Goal: Download file/media: Obtain a digital file from the website

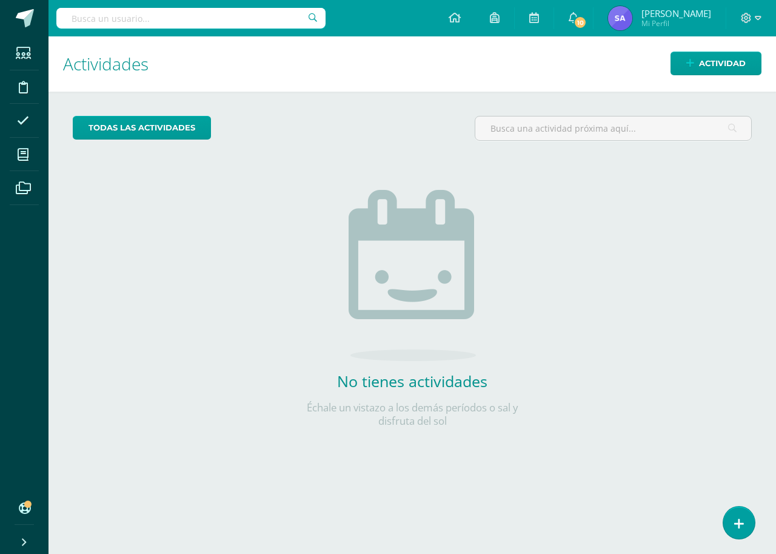
click at [192, 24] on input "text" at bounding box center [190, 18] width 269 height 21
type input "met"
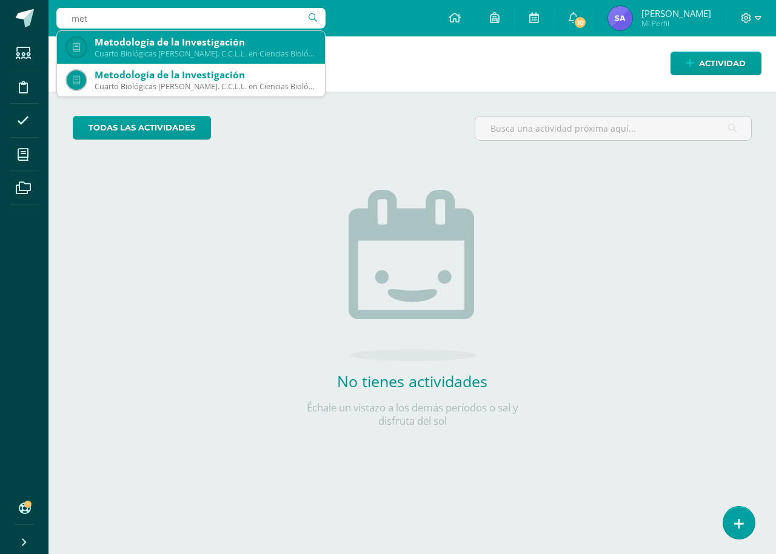
click at [201, 59] on div "Metodología de la Investigación Cuarto Biológicas [PERSON_NAME]. C.C.L.L. en Ci…" at bounding box center [191, 47] width 249 height 33
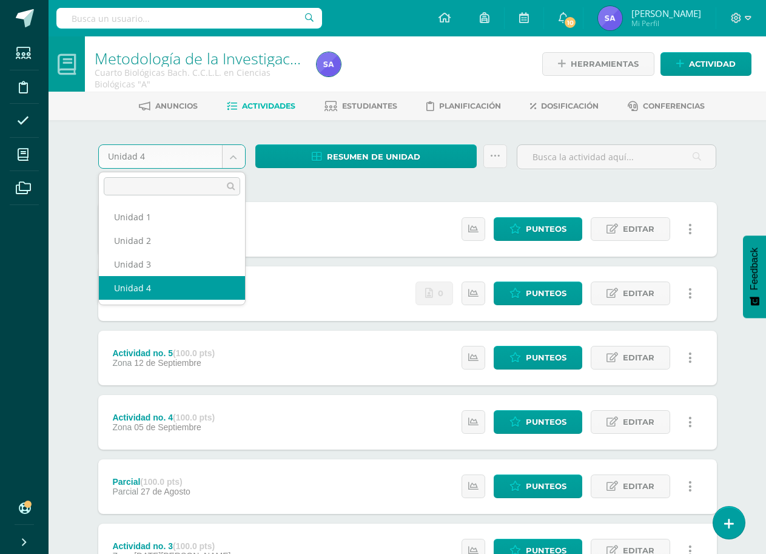
click at [234, 157] on body "Estudiantes Disciplina Asistencia Mis cursos Archivos Soporte Ayuda Reportar un…" at bounding box center [383, 393] width 766 height 787
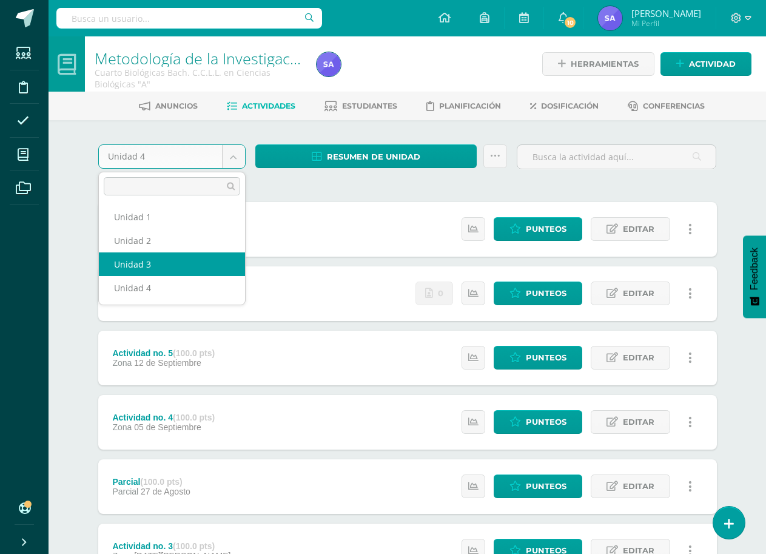
select select "Unidad 3"
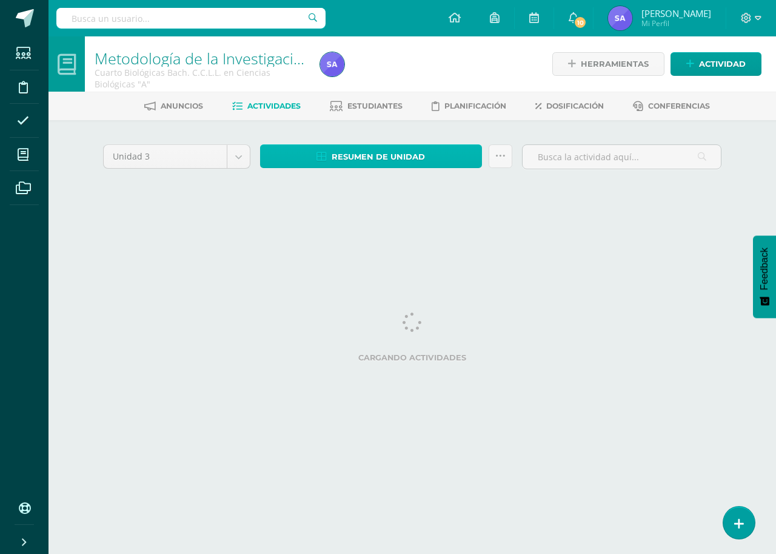
click at [300, 161] on link "Resumen de unidad" at bounding box center [371, 156] width 222 height 24
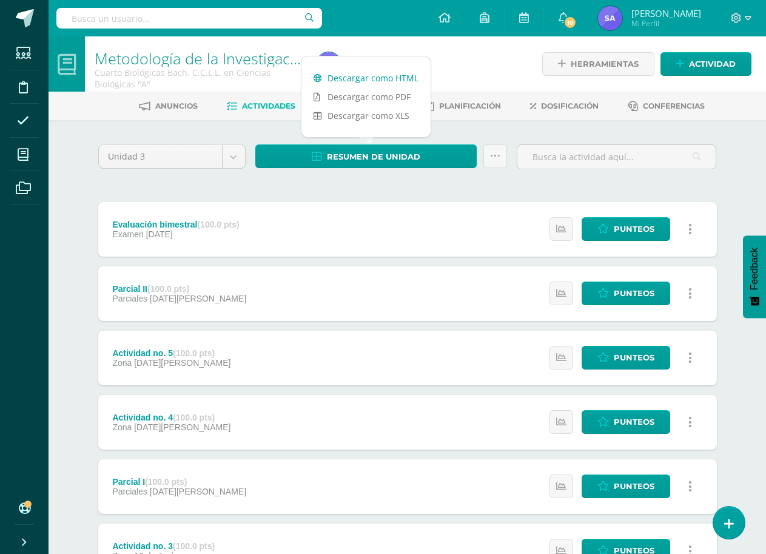
click at [383, 78] on link "Descargar como HTML" at bounding box center [365, 78] width 129 height 19
click at [229, 162] on body "Estudiantes Disciplina Asistencia Mis cursos Archivos Soporte Ayuda Reportar un…" at bounding box center [383, 393] width 766 height 787
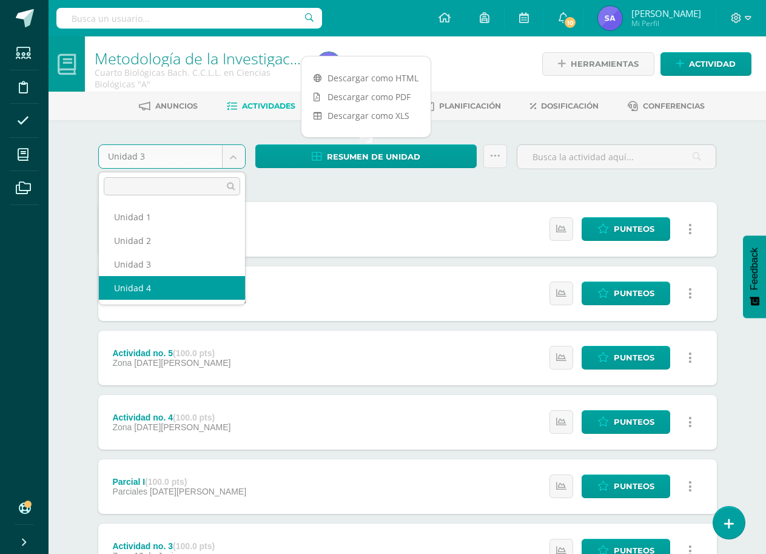
select select "Unidad 4"
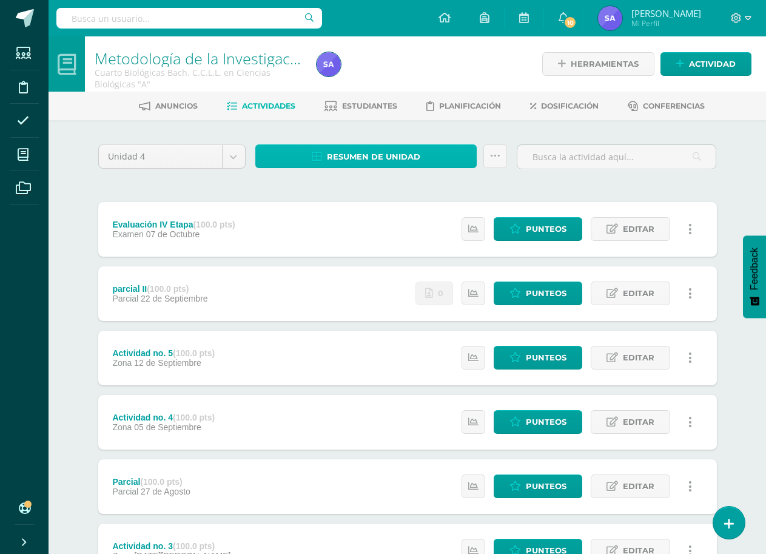
click at [372, 162] on span "Resumen de unidad" at bounding box center [373, 157] width 93 height 22
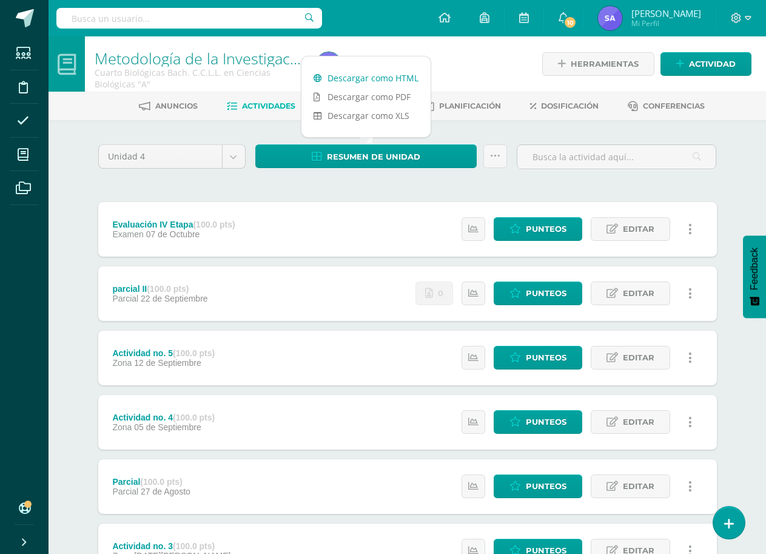
click at [379, 76] on link "Descargar como HTML" at bounding box center [365, 78] width 129 height 19
click at [155, 22] on input "text" at bounding box center [189, 18] width 266 height 21
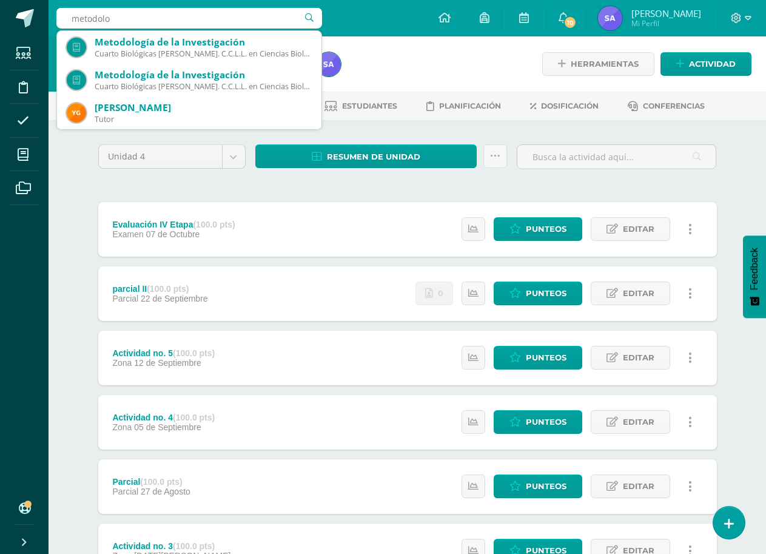
type input "metodolog"
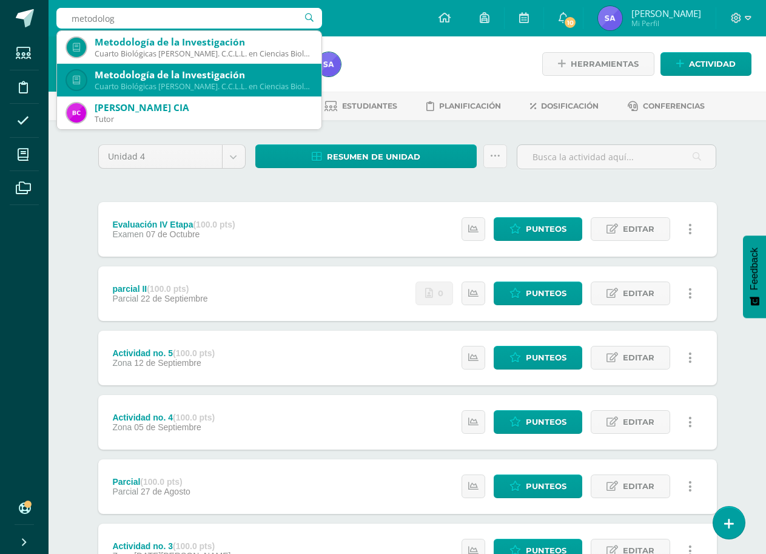
click at [150, 80] on div "Metodología de la Investigación" at bounding box center [203, 75] width 217 height 13
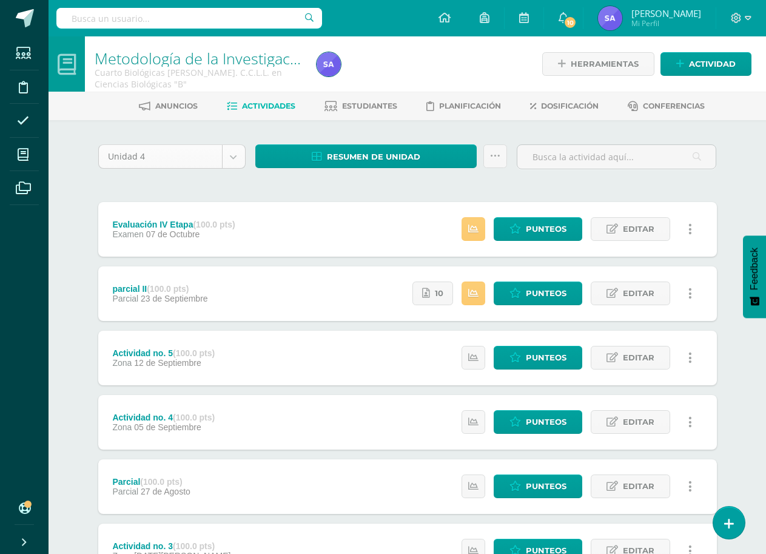
click at [232, 167] on body "Estudiantes Disciplina Asistencia Mis cursos Archivos Soporte Ayuda Reportar un…" at bounding box center [383, 393] width 766 height 787
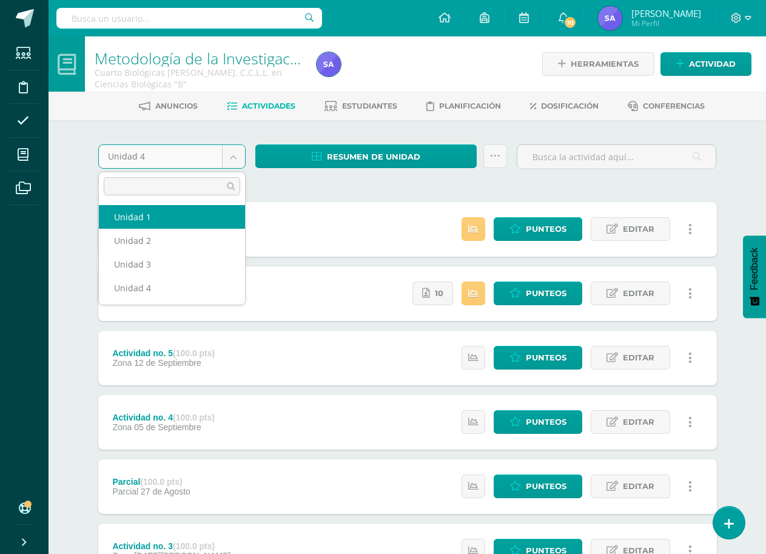
select select "Unidad 1"
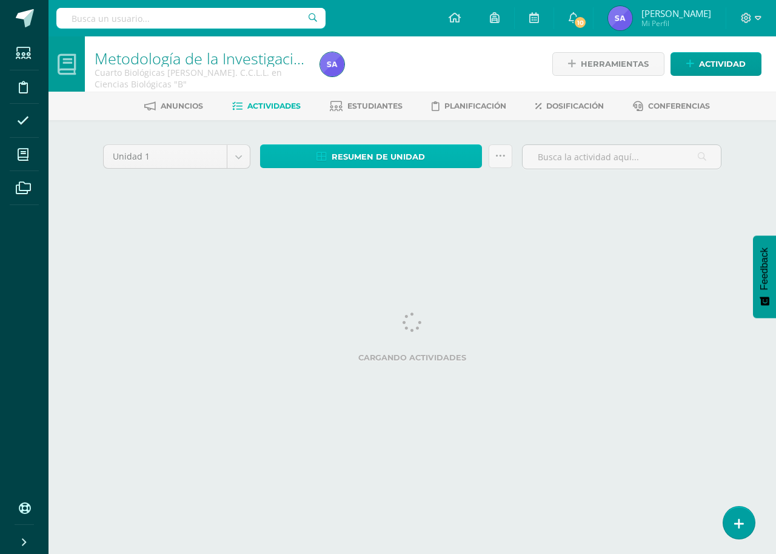
click at [349, 152] on span "Resumen de unidad" at bounding box center [378, 157] width 93 height 22
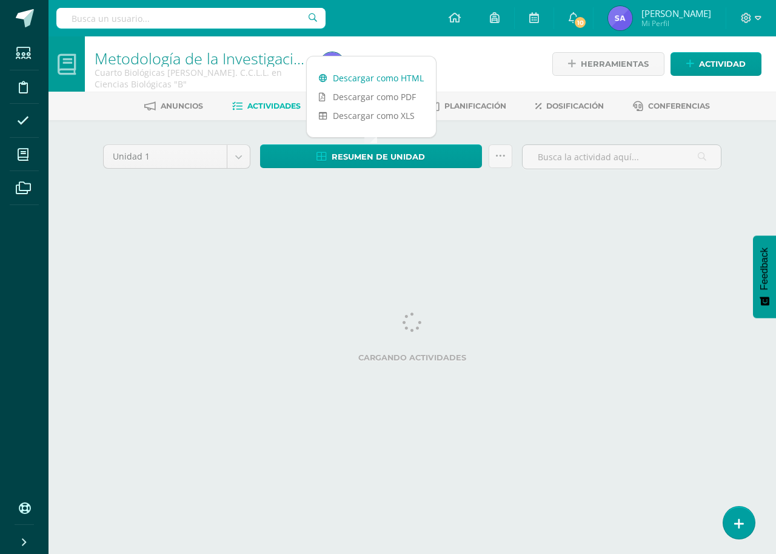
click at [382, 78] on link "Descargar como HTML" at bounding box center [371, 78] width 129 height 19
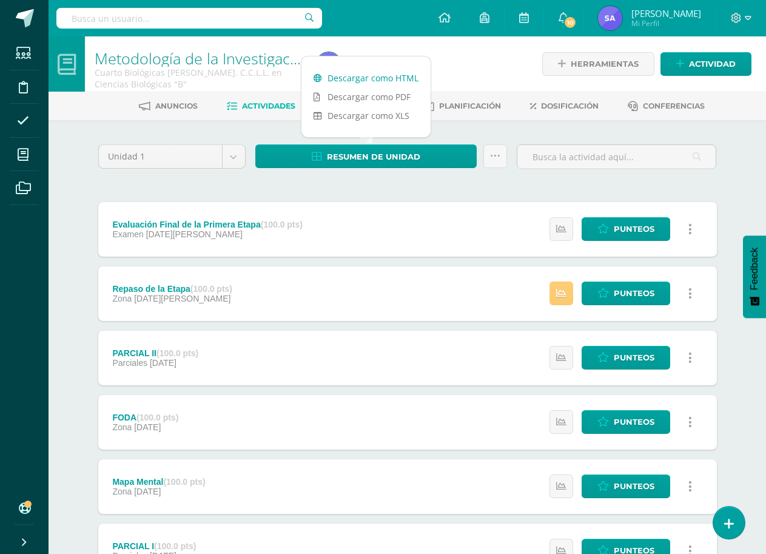
click at [383, 80] on link "Descargar como HTML" at bounding box center [365, 78] width 129 height 19
click at [237, 160] on body "Estudiantes Disciplina Asistencia Mis cursos Archivos Soporte Ayuda Reportar un…" at bounding box center [383, 458] width 766 height 916
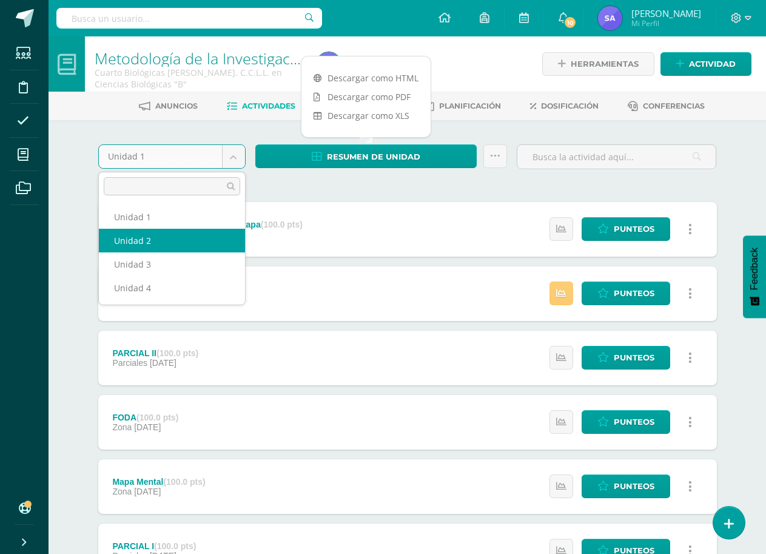
select select "Unidad 2"
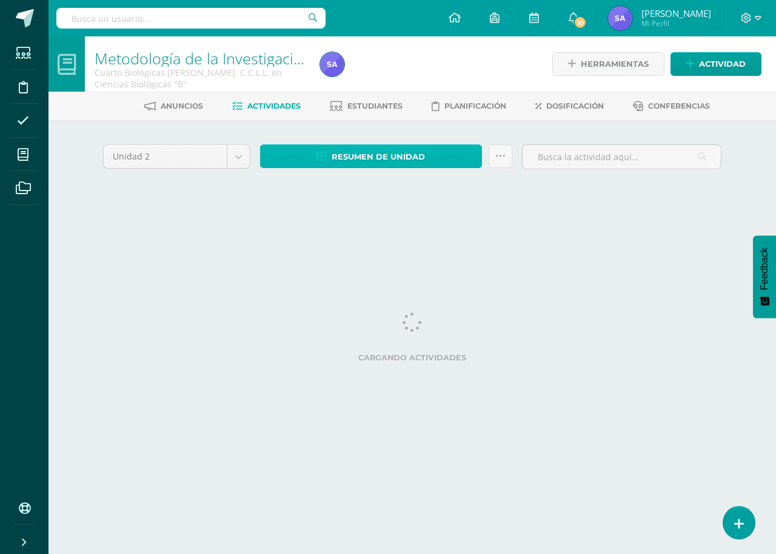
click at [430, 154] on link "Resumen de unidad" at bounding box center [371, 156] width 222 height 24
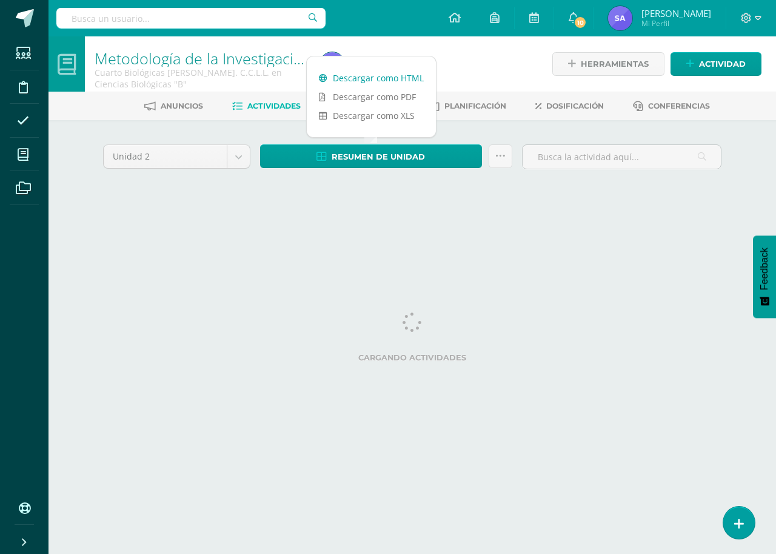
click at [408, 72] on link "Descargar como HTML" at bounding box center [371, 78] width 129 height 19
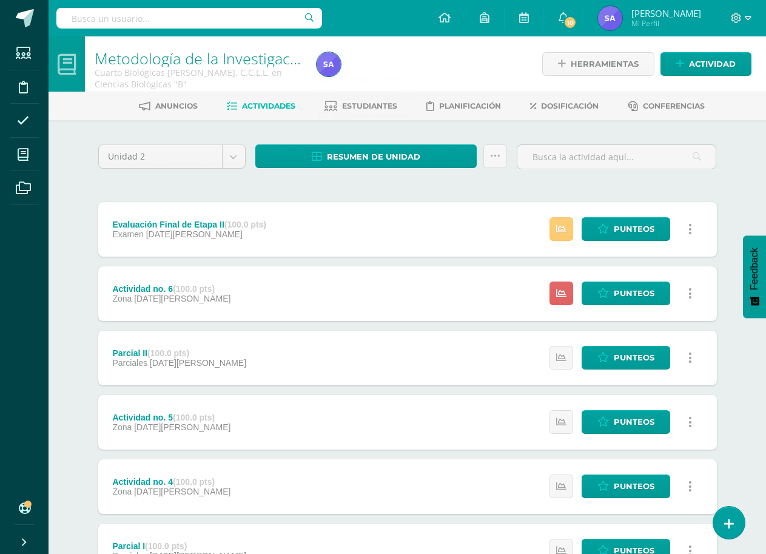
click at [386, 183] on div "Unidad 2 Unidad 1 Unidad 2 Unidad 3 Unidad 4 Resumen de unidad Enviar punteos a…" at bounding box center [407, 485] width 628 height 683
click at [381, 151] on span "Resumen de unidad" at bounding box center [373, 157] width 93 height 22
click at [237, 159] on body "Estudiantes Disciplina Asistencia Mis cursos Archivos Soporte Ayuda Reportar un…" at bounding box center [383, 426] width 766 height 852
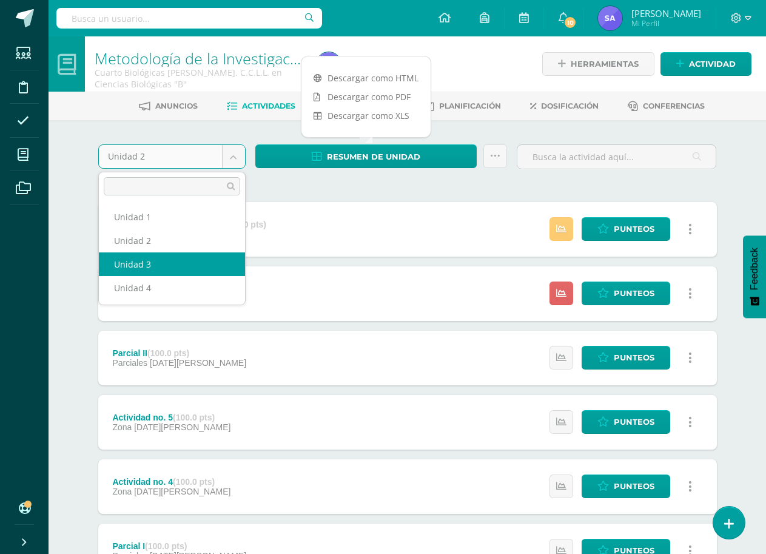
select select "Unidad 3"
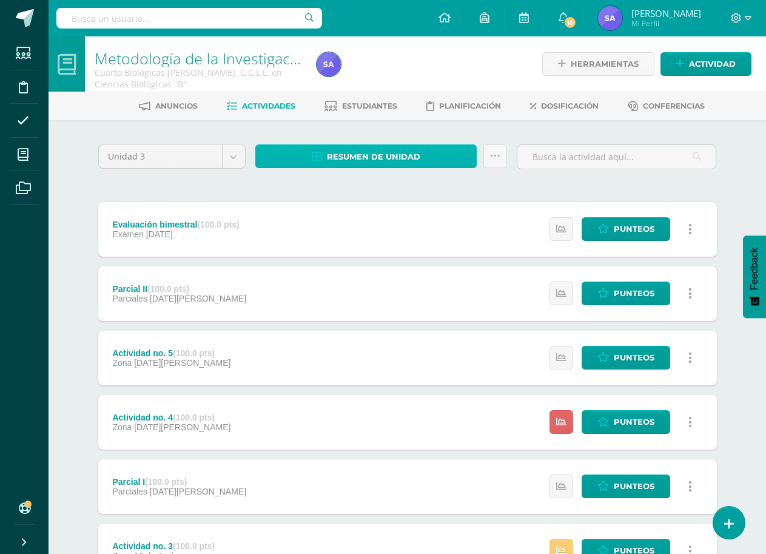
click at [378, 161] on span "Resumen de unidad" at bounding box center [373, 157] width 93 height 22
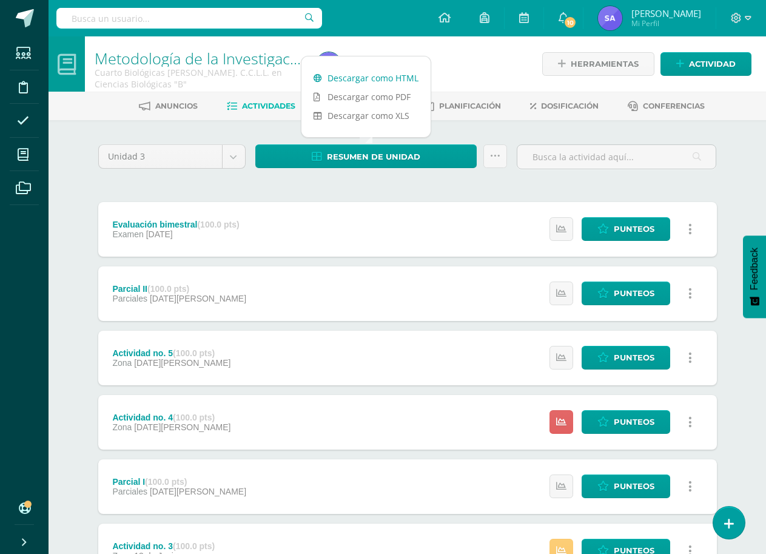
click at [415, 78] on link "Descargar como HTML" at bounding box center [365, 78] width 129 height 19
click at [179, 193] on div "Unidad 3 Unidad 1 Unidad 2 Unidad 3 Unidad 4 Resumen de unidad Enviar punteos a…" at bounding box center [407, 453] width 628 height 619
click at [236, 156] on body "Estudiantes Disciplina Asistencia Mis cursos Archivos Soporte Ayuda Reportar un…" at bounding box center [383, 393] width 766 height 787
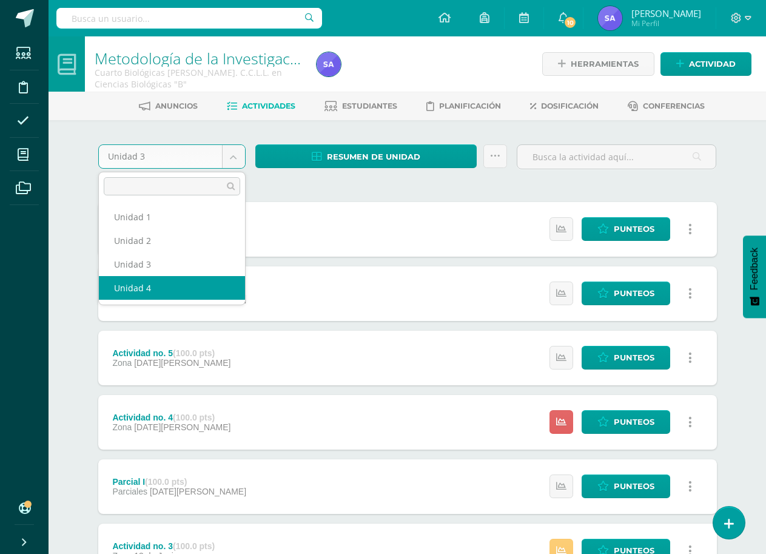
select select "Unidad 4"
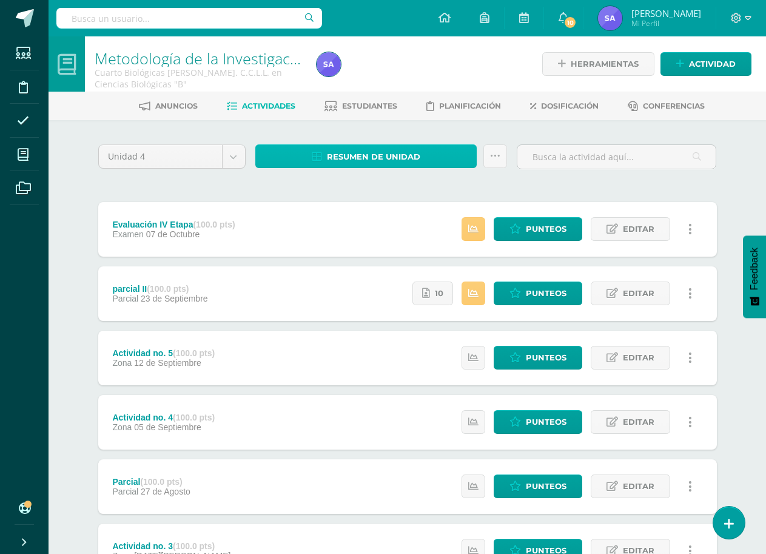
click at [357, 159] on span "Resumen de unidad" at bounding box center [373, 157] width 93 height 22
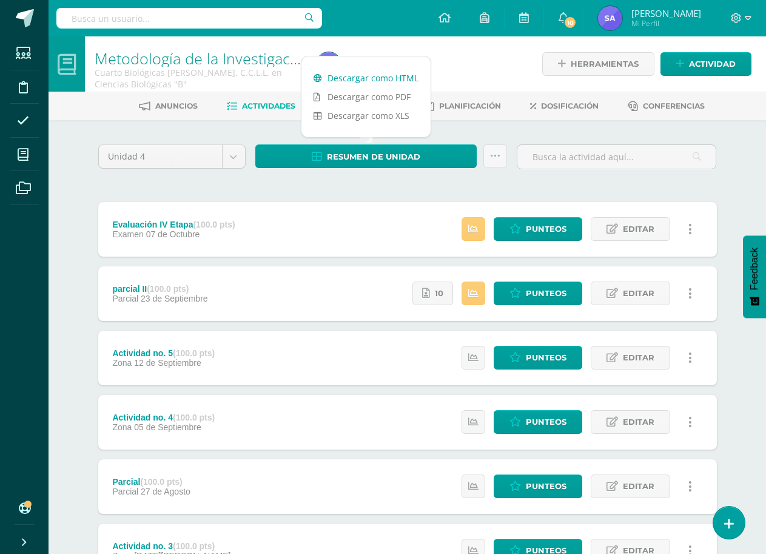
click at [382, 79] on link "Descargar como HTML" at bounding box center [365, 78] width 129 height 19
click at [238, 13] on input "text" at bounding box center [189, 18] width 266 height 21
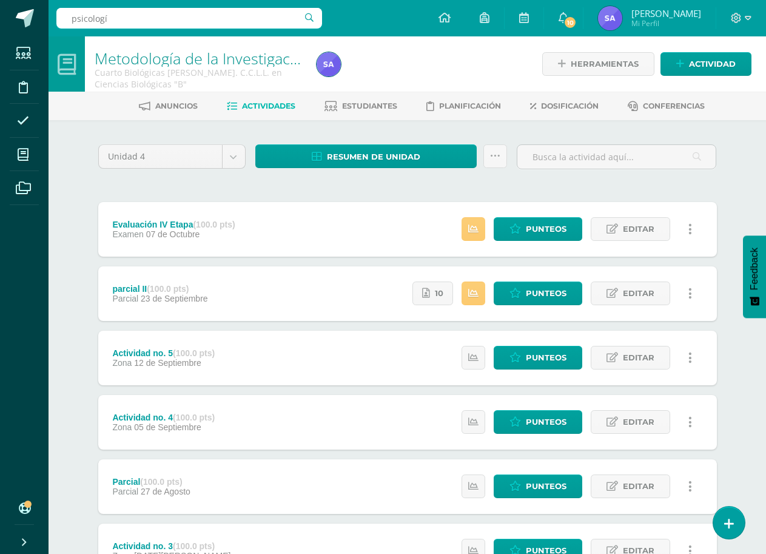
type input "psicología"
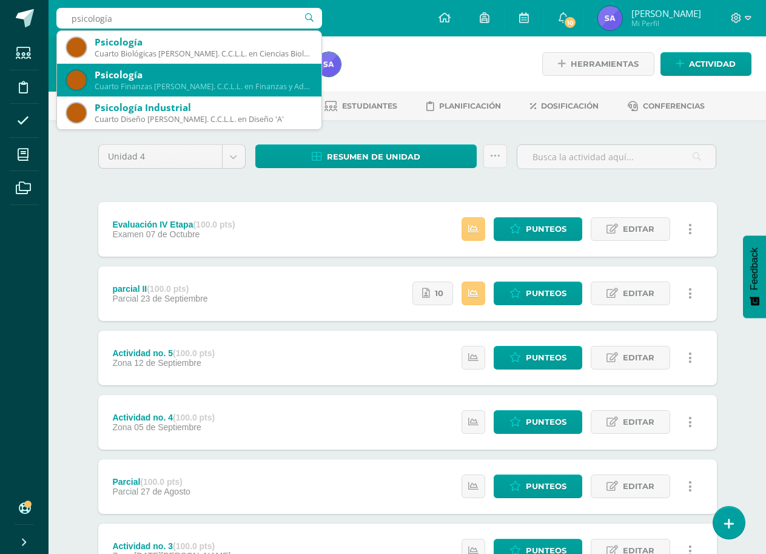
click at [179, 85] on div "Cuarto Finanzas Bach. C.C.L.L. en Finanzas y Administración 'A'" at bounding box center [203, 86] width 217 height 10
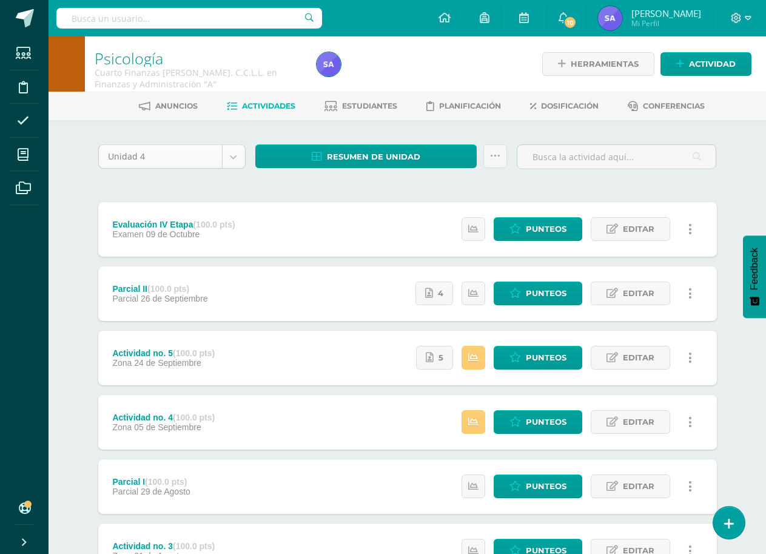
click at [240, 161] on body "Estudiantes Disciplina Asistencia Mis cursos Archivos Soporte Ayuda Reportar un…" at bounding box center [383, 393] width 766 height 787
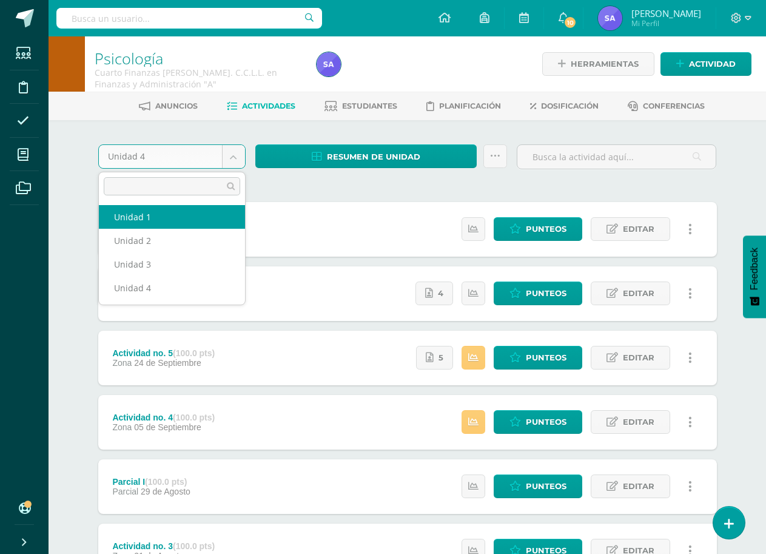
select select "Unidad 1"
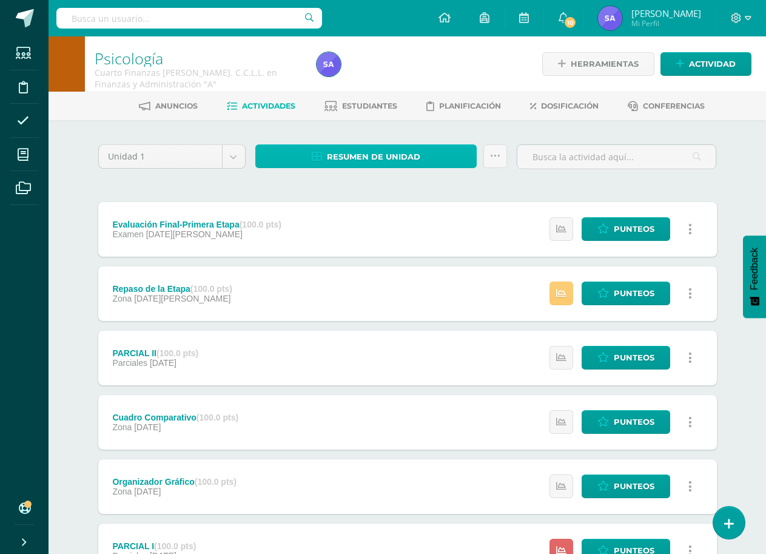
click at [332, 160] on span "Resumen de unidad" at bounding box center [373, 157] width 93 height 22
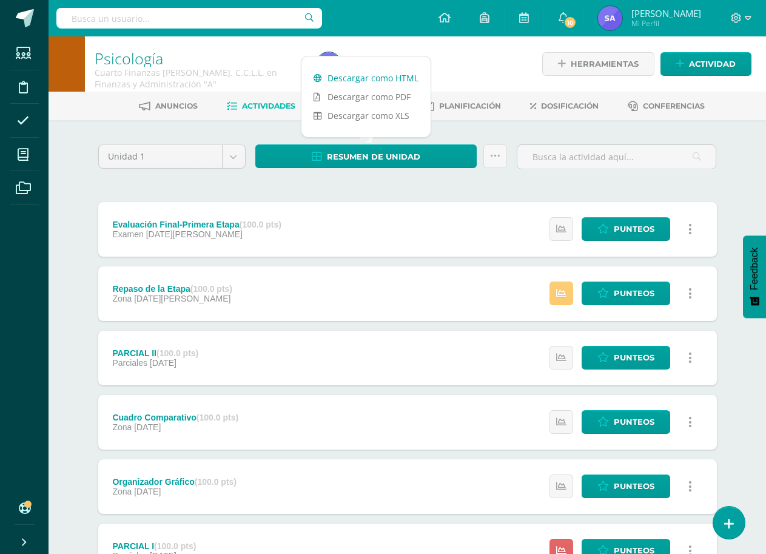
click at [375, 77] on link "Descargar como HTML" at bounding box center [365, 78] width 129 height 19
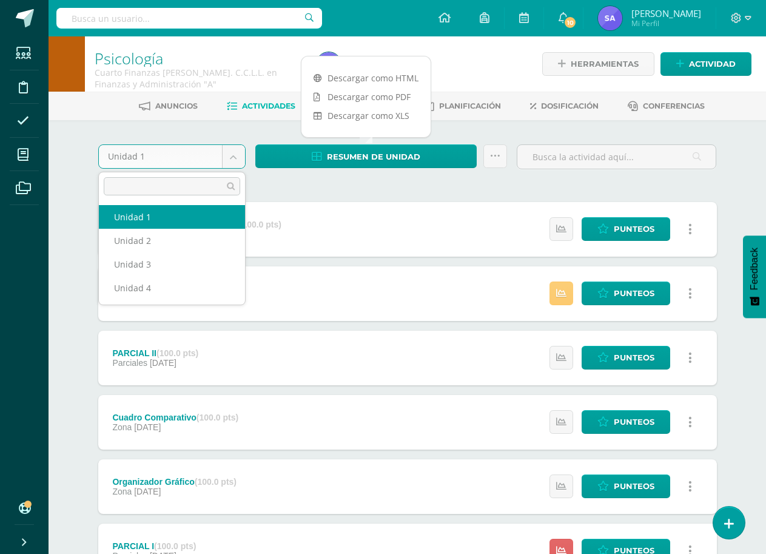
click at [239, 160] on body "Estudiantes Disciplina Asistencia Mis cursos Archivos Soporte Ayuda Reportar un…" at bounding box center [383, 426] width 766 height 852
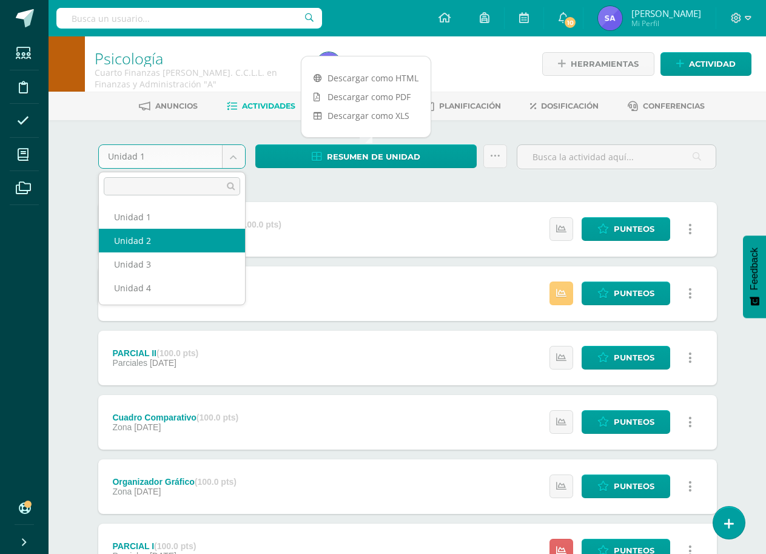
select select "Unidad 2"
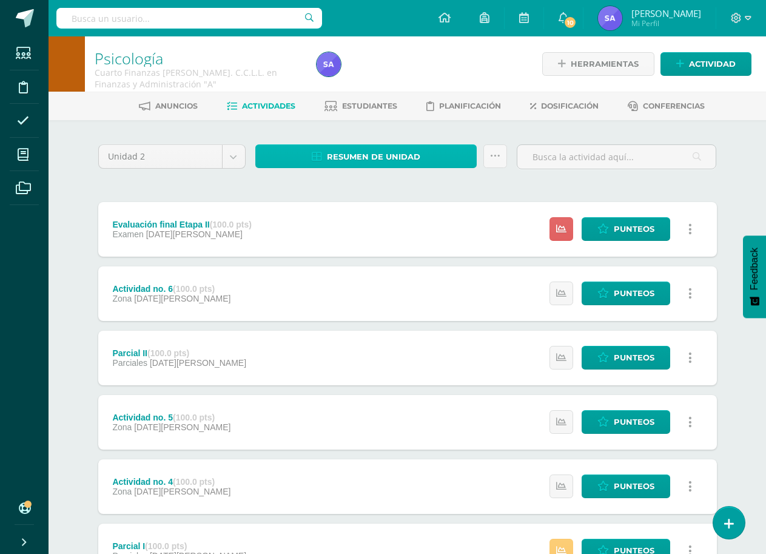
click at [400, 152] on span "Resumen de unidad" at bounding box center [373, 157] width 93 height 22
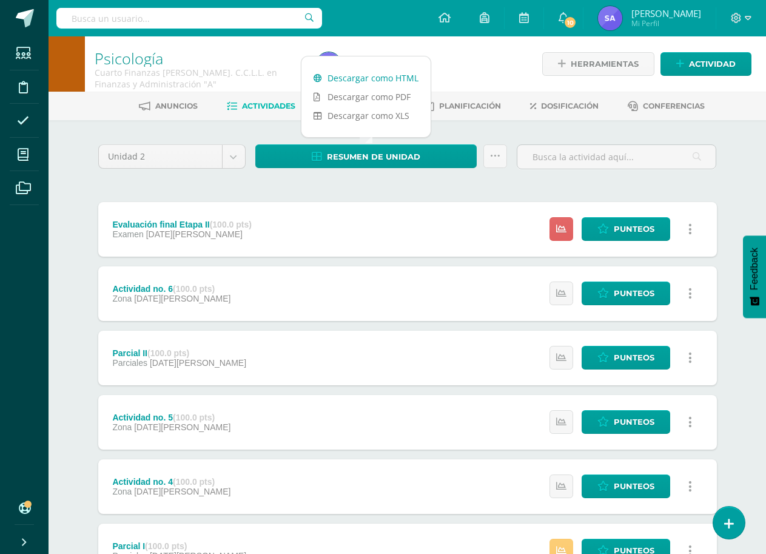
click at [400, 81] on link "Descargar como HTML" at bounding box center [365, 78] width 129 height 19
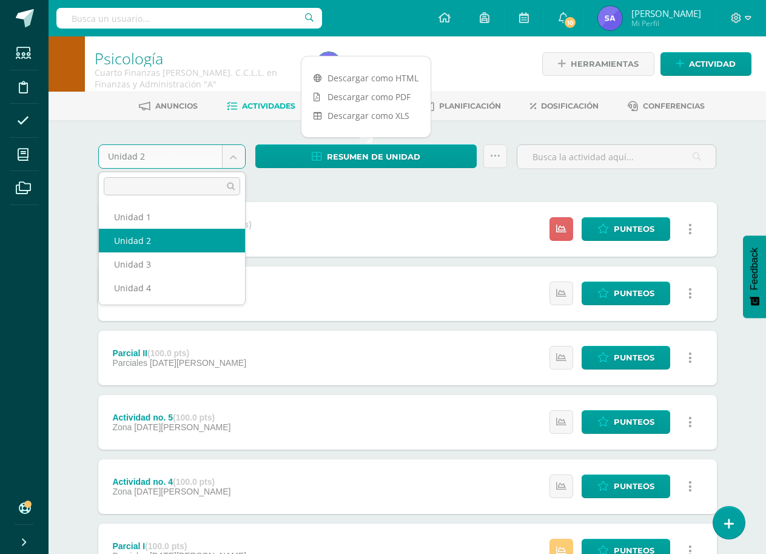
click at [236, 153] on body "Estudiantes Disciplina Asistencia Mis cursos Archivos Soporte Ayuda Reportar un…" at bounding box center [383, 426] width 766 height 852
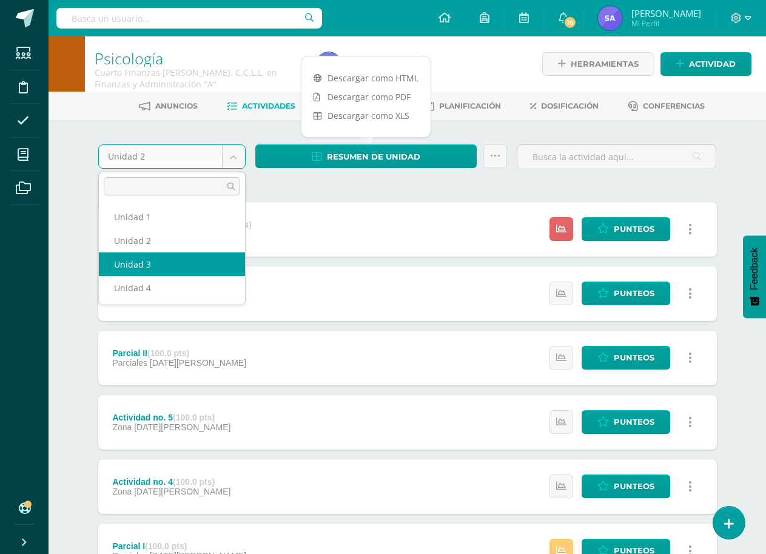
select select "Unidad 3"
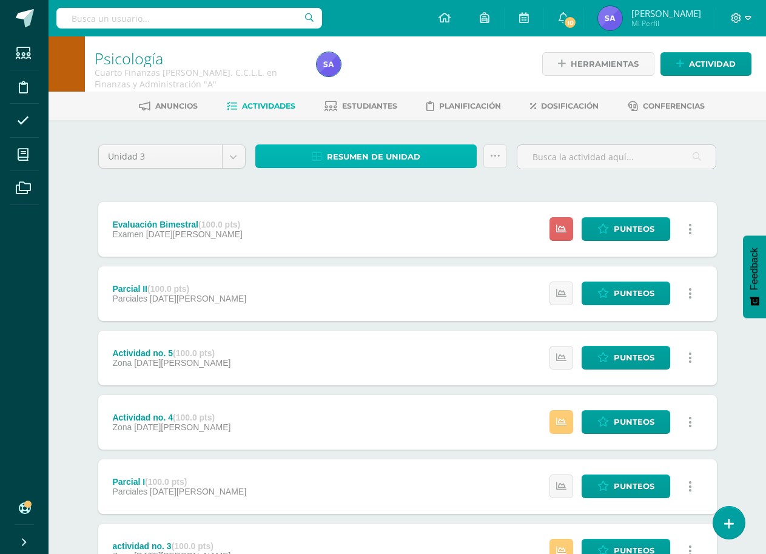
click at [372, 165] on span "Resumen de unidad" at bounding box center [373, 157] width 93 height 22
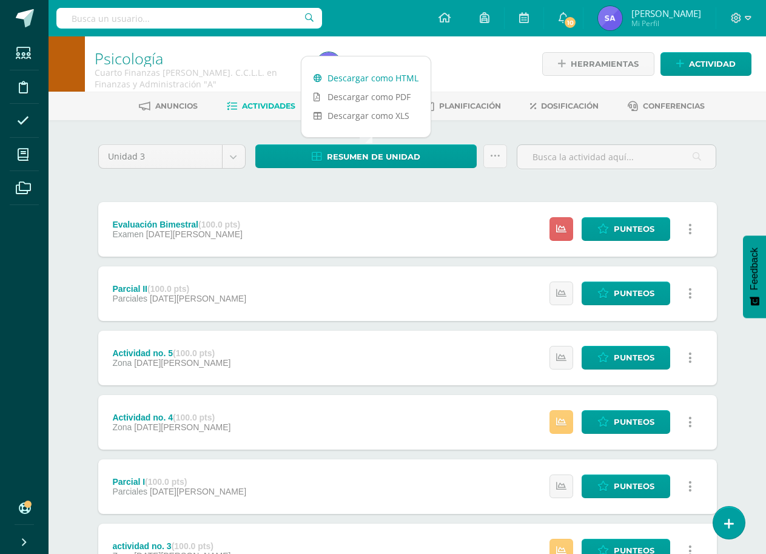
click at [402, 79] on link "Descargar como HTML" at bounding box center [365, 78] width 129 height 19
click at [233, 161] on body "Estudiantes Disciplina Asistencia Mis cursos Archivos Soporte Ayuda Reportar un…" at bounding box center [383, 393] width 766 height 787
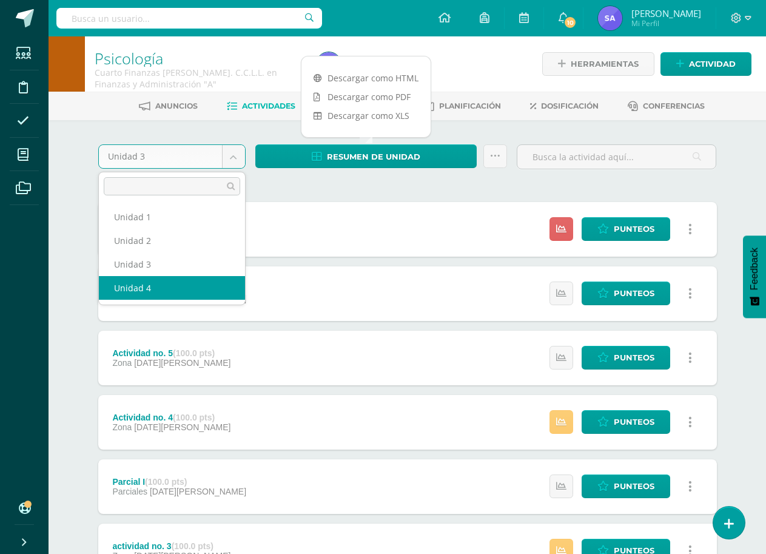
select select "Unidad 4"
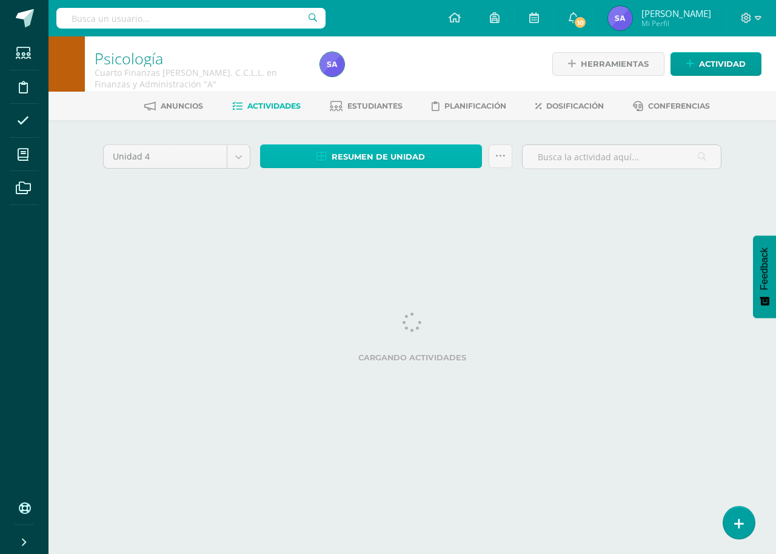
click at [363, 149] on span "Resumen de unidad" at bounding box center [378, 157] width 93 height 22
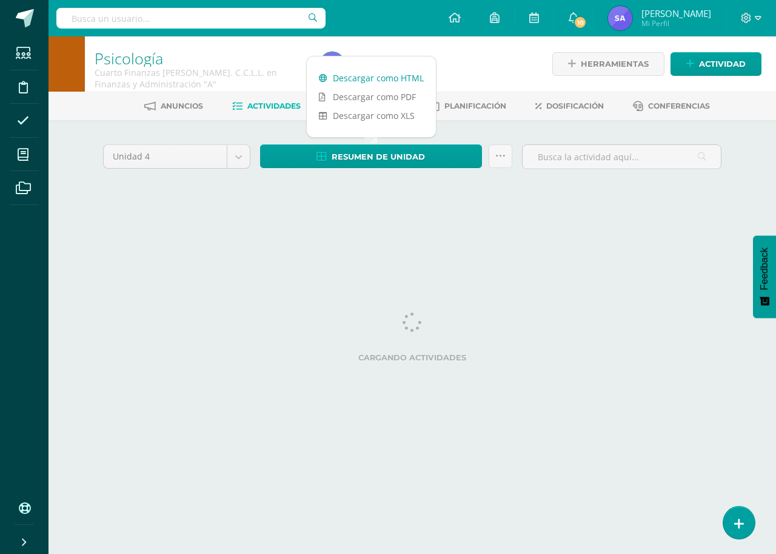
click at [394, 76] on link "Descargar como HTML" at bounding box center [371, 78] width 129 height 19
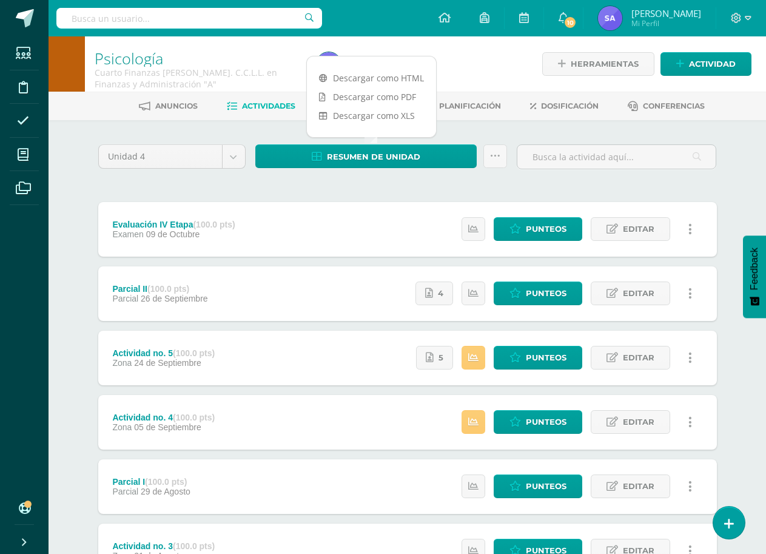
click at [254, 21] on input "text" at bounding box center [189, 18] width 266 height 21
click at [189, 15] on input "text" at bounding box center [189, 18] width 266 height 21
type input "psicolog"
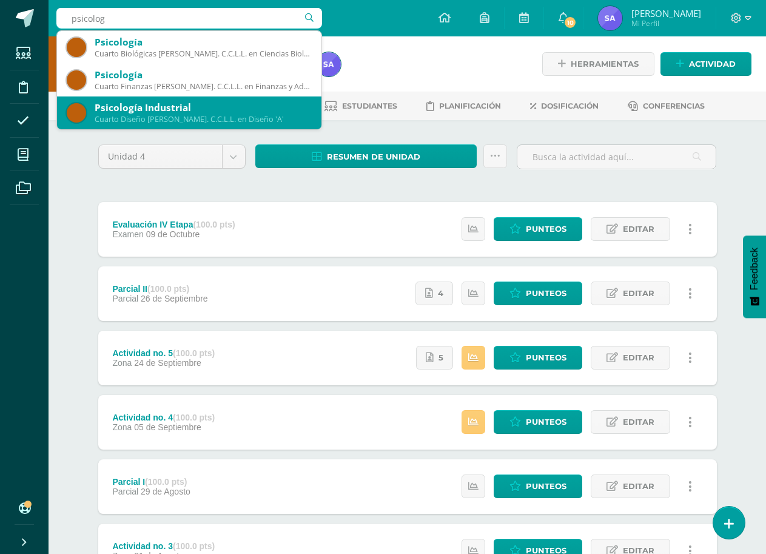
click at [191, 106] on div "Psicología Industrial" at bounding box center [203, 107] width 217 height 13
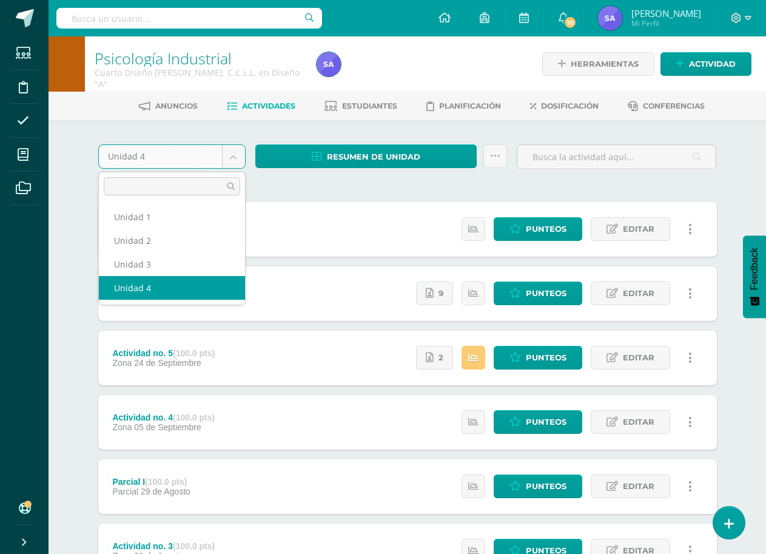
click at [240, 155] on body "Estudiantes Disciplina Asistencia Mis cursos Archivos Soporte Ayuda Reportar un…" at bounding box center [383, 393] width 766 height 787
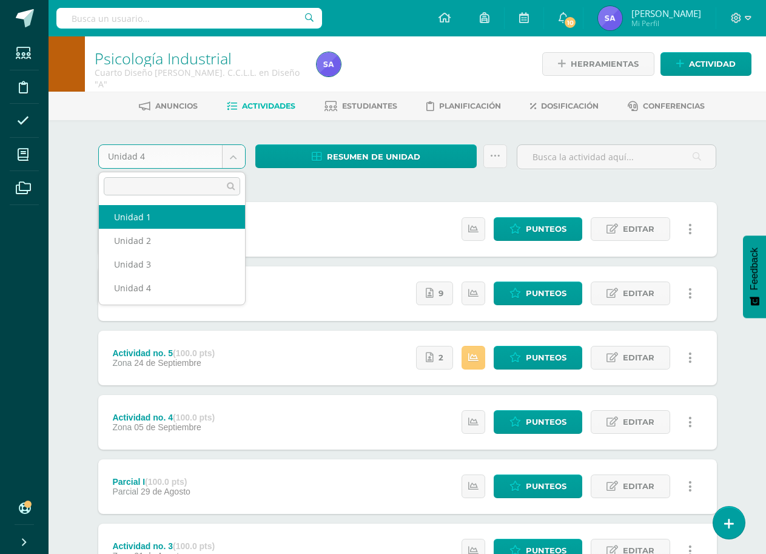
select select "Unidad 1"
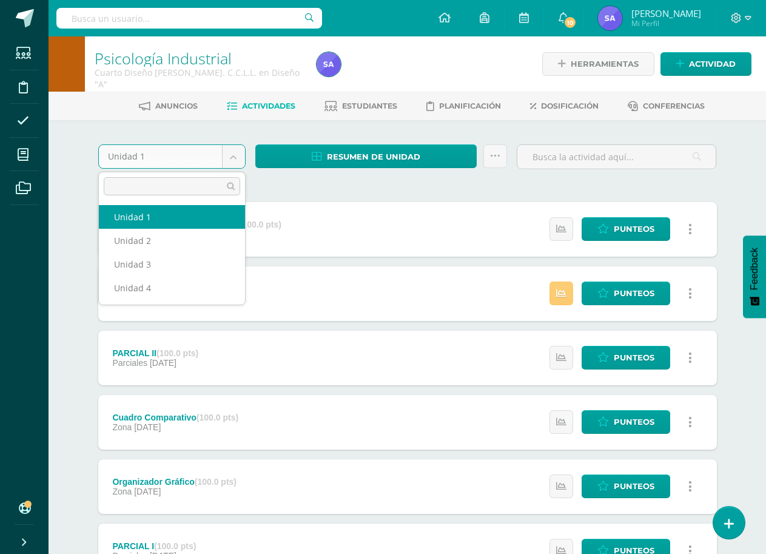
click at [240, 153] on body "Estudiantes Disciplina Asistencia Mis cursos Archivos Soporte Ayuda Reportar un…" at bounding box center [383, 426] width 766 height 852
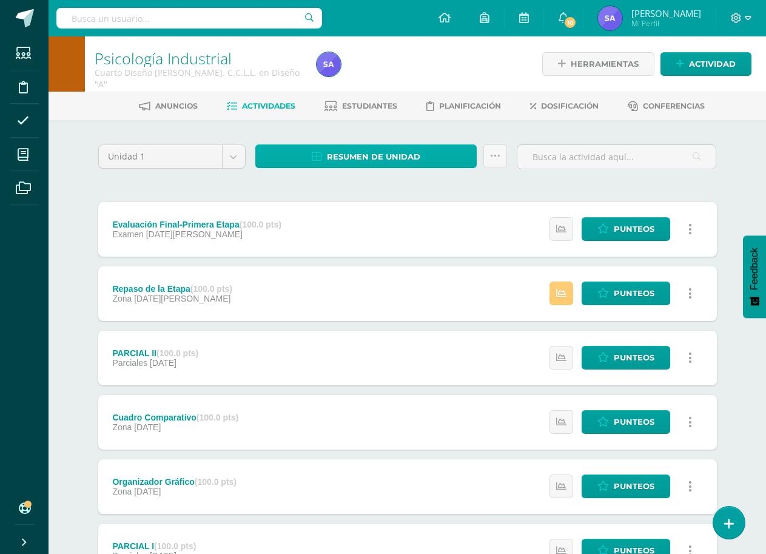
click at [368, 160] on body "Estudiantes Disciplina Asistencia Mis cursos Archivos Soporte Ayuda Reportar un…" at bounding box center [383, 426] width 766 height 852
click at [360, 161] on span "Resumen de unidad" at bounding box center [373, 157] width 93 height 22
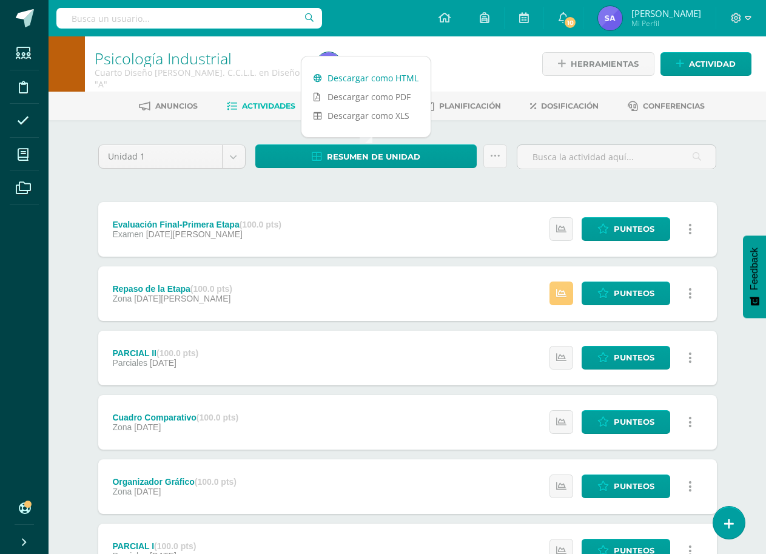
click at [375, 80] on link "Descargar como HTML" at bounding box center [365, 78] width 129 height 19
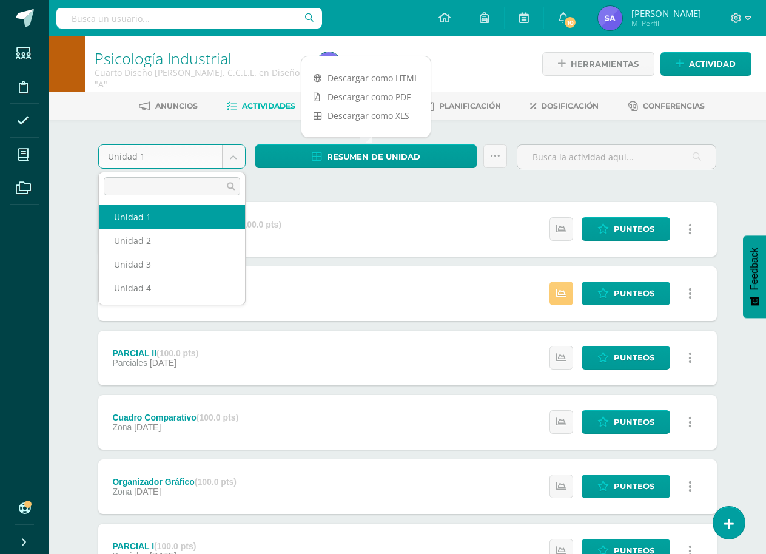
click at [237, 155] on body "Estudiantes Disciplina Asistencia Mis cursos Archivos Soporte Ayuda Reportar un…" at bounding box center [383, 426] width 766 height 852
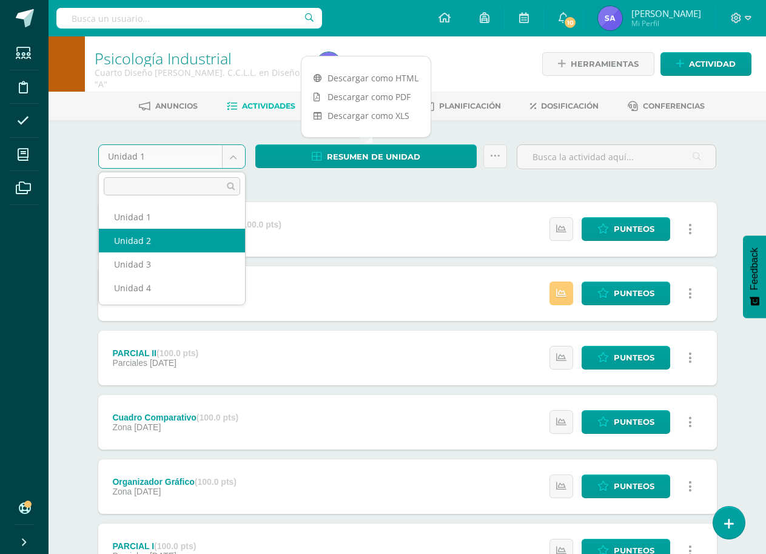
select select "Unidad 2"
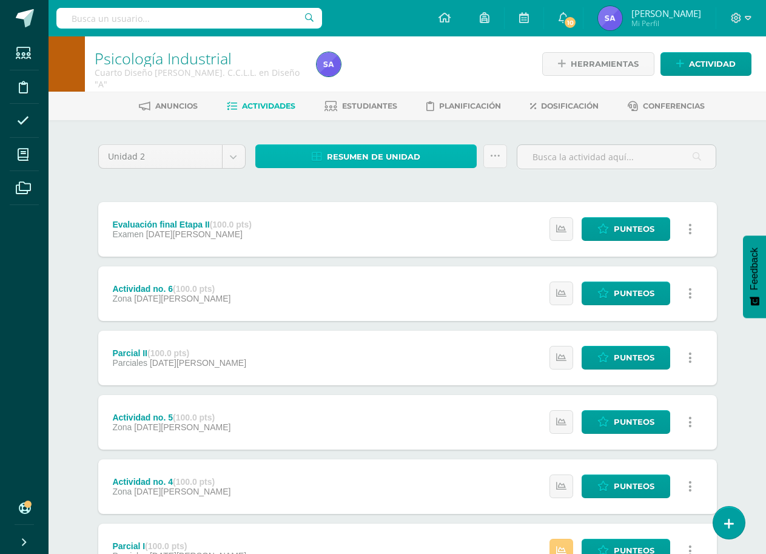
click at [431, 158] on link "Resumen de unidad" at bounding box center [366, 156] width 222 height 24
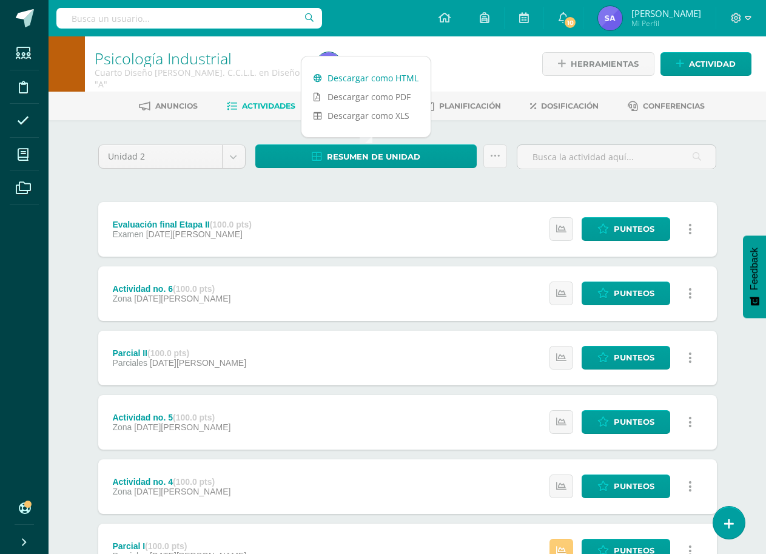
click at [396, 73] on link "Descargar como HTML" at bounding box center [365, 78] width 129 height 19
click at [236, 159] on body "Estudiantes Disciplina Asistencia Mis cursos Archivos Soporte Ayuda Reportar un…" at bounding box center [383, 426] width 766 height 852
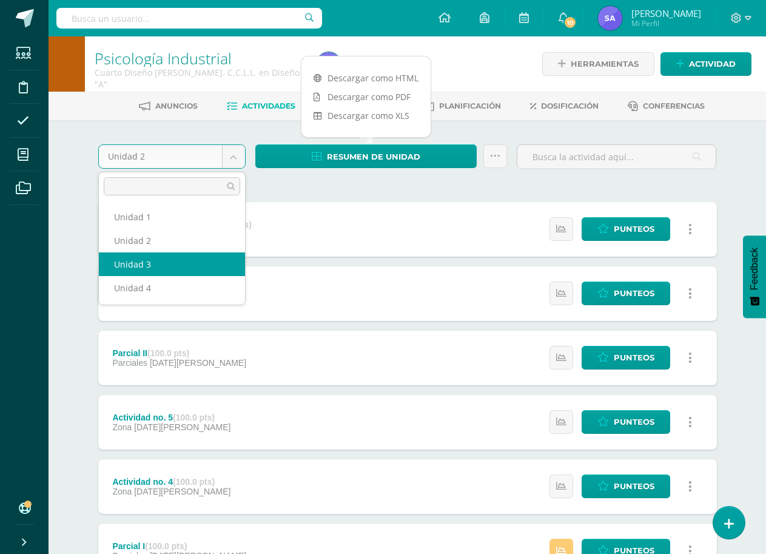
select select "Unidad 3"
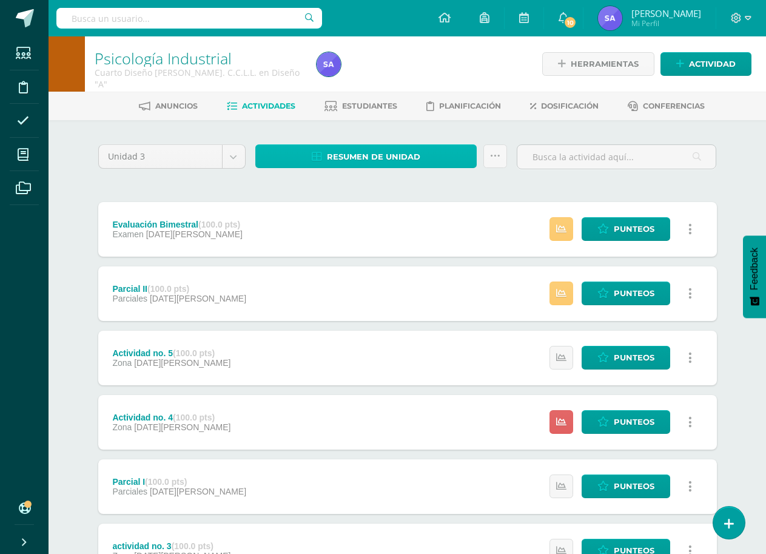
click at [357, 164] on span "Resumen de unidad" at bounding box center [373, 157] width 93 height 22
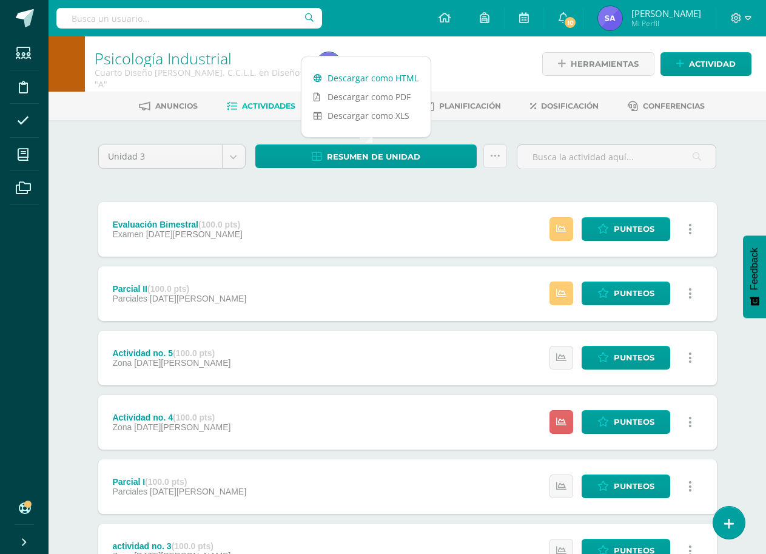
click at [383, 82] on link "Descargar como HTML" at bounding box center [365, 78] width 129 height 19
click at [230, 154] on body "Estudiantes Disciplina Asistencia Mis cursos Archivos Soporte Ayuda Reportar un…" at bounding box center [383, 393] width 766 height 787
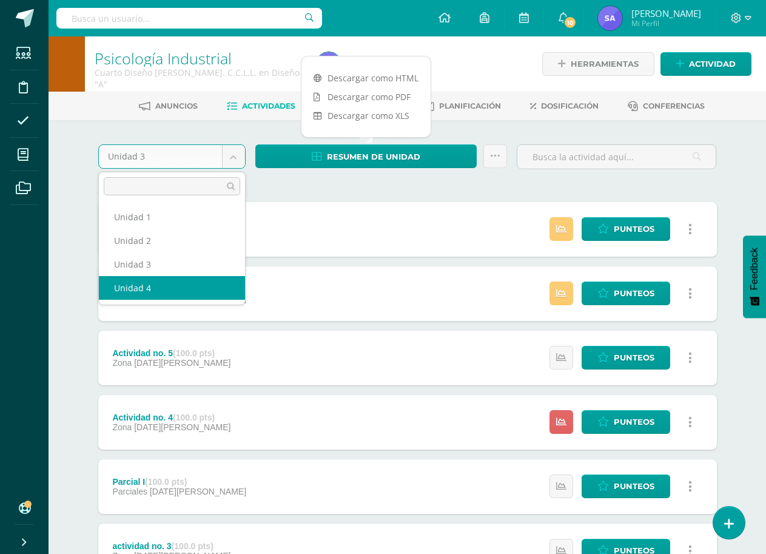
select select "Unidad 4"
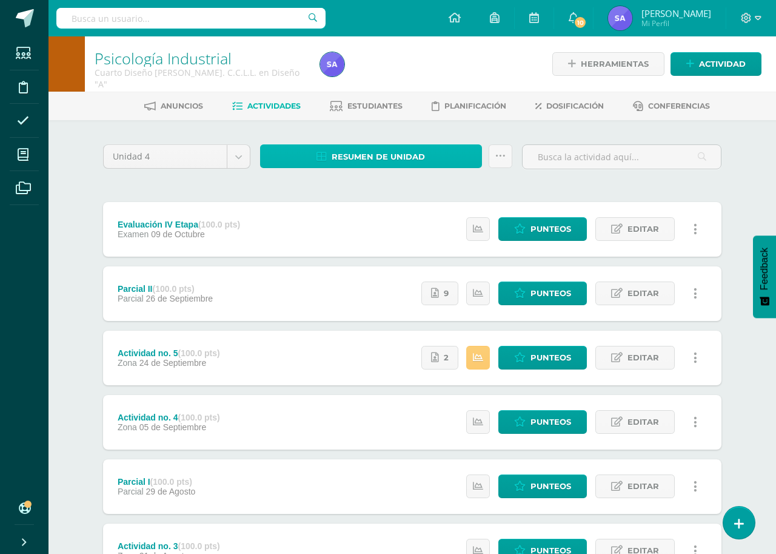
click at [358, 162] on span "Resumen de unidad" at bounding box center [378, 157] width 93 height 22
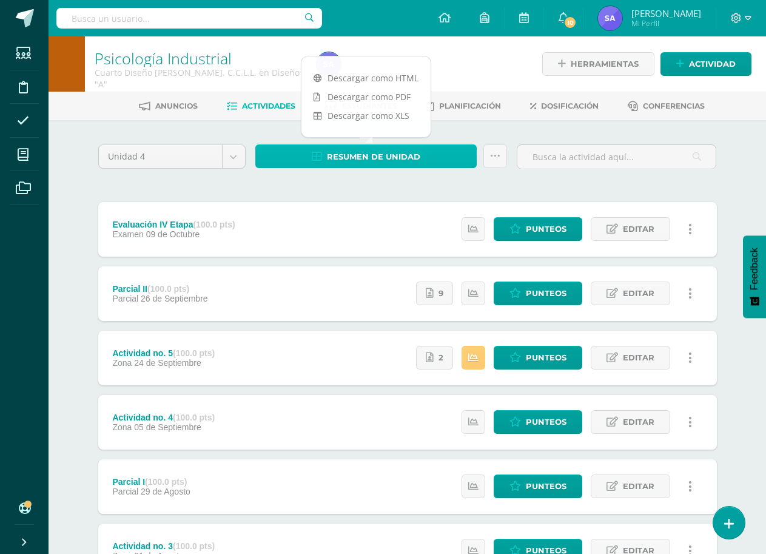
click at [361, 153] on span "Resumen de unidad" at bounding box center [373, 157] width 93 height 22
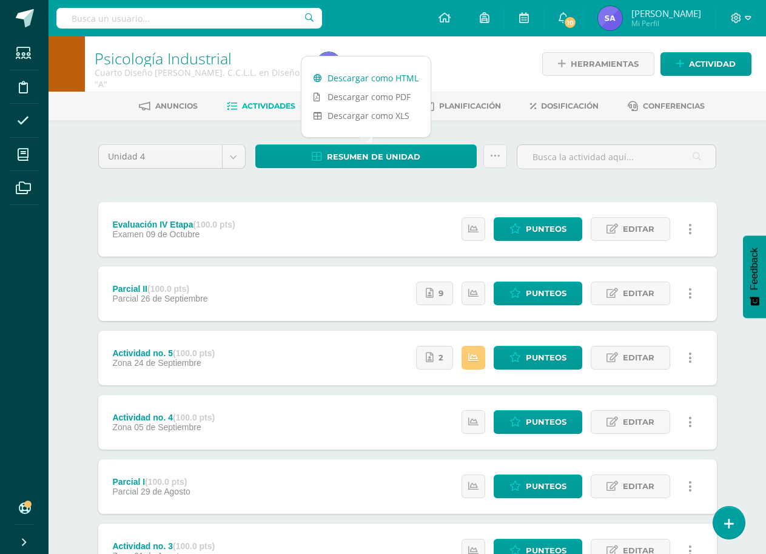
click at [371, 80] on link "Descargar como HTML" at bounding box center [365, 78] width 129 height 19
